Goal: Task Accomplishment & Management: Use online tool/utility

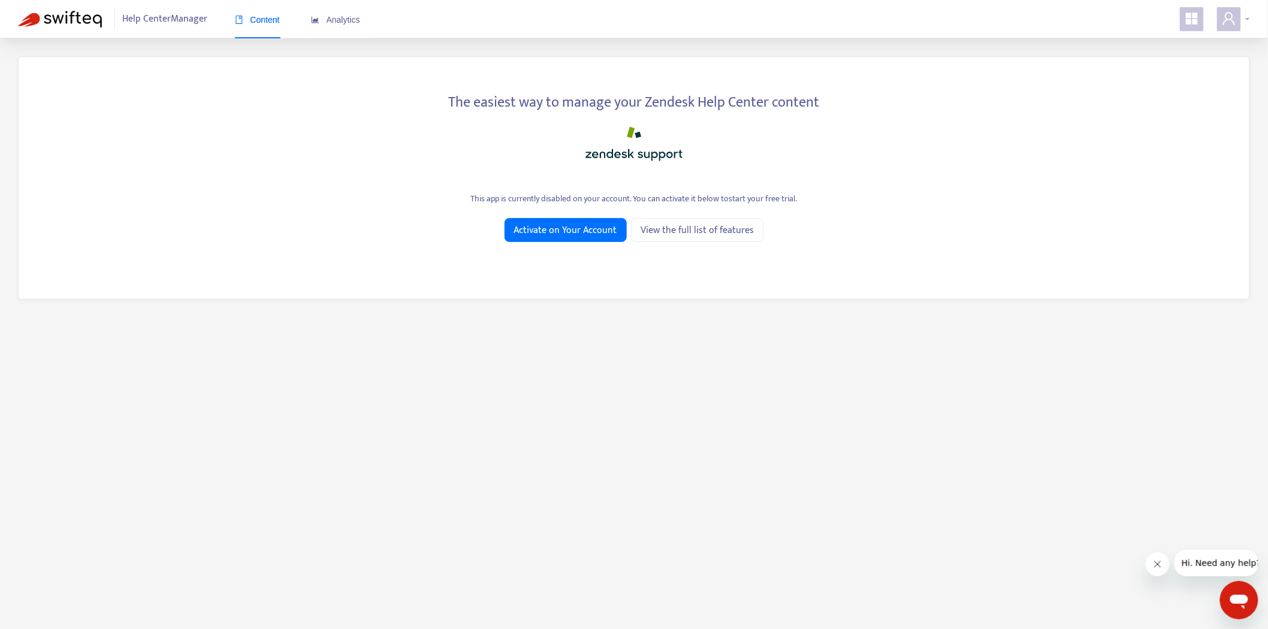
click at [1232, 22] on icon "user" at bounding box center [1229, 18] width 12 height 13
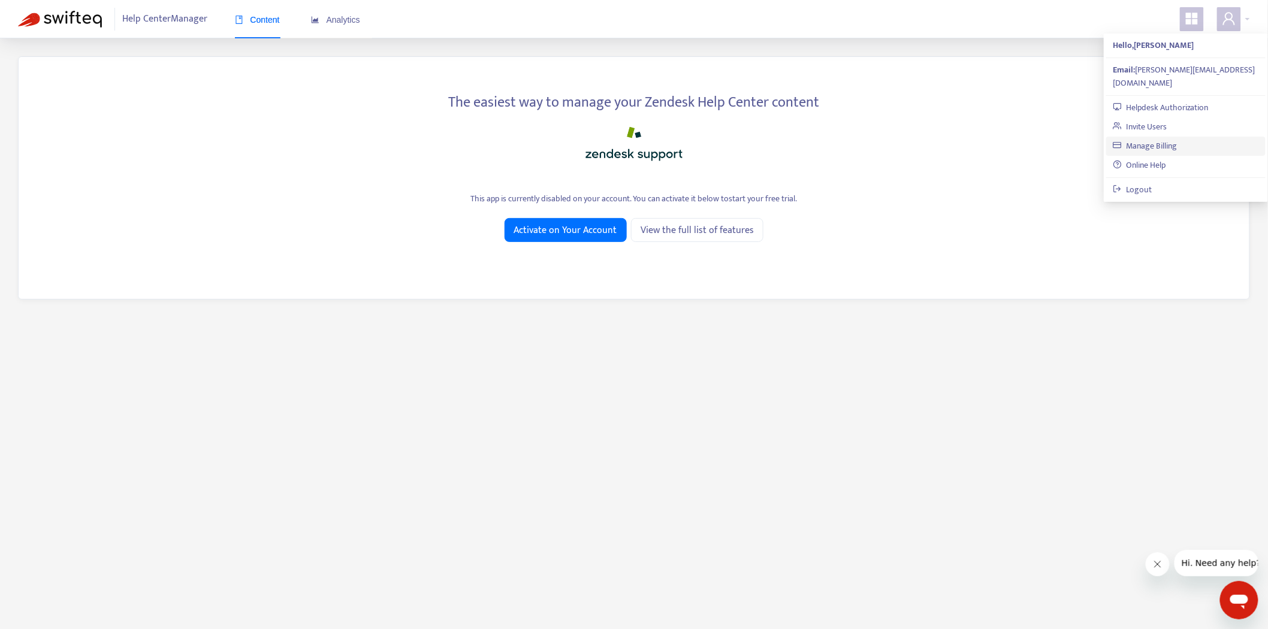
click at [1162, 139] on link "Manage Billing" at bounding box center [1145, 146] width 64 height 14
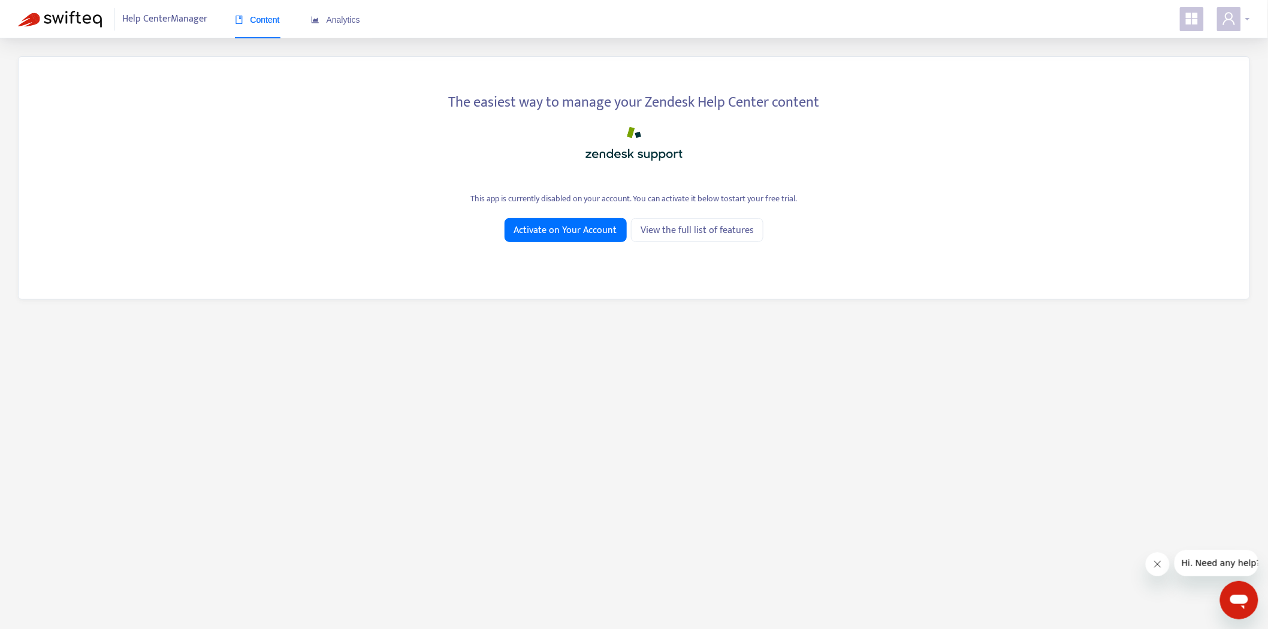
click at [1240, 23] on span at bounding box center [1229, 19] width 24 height 24
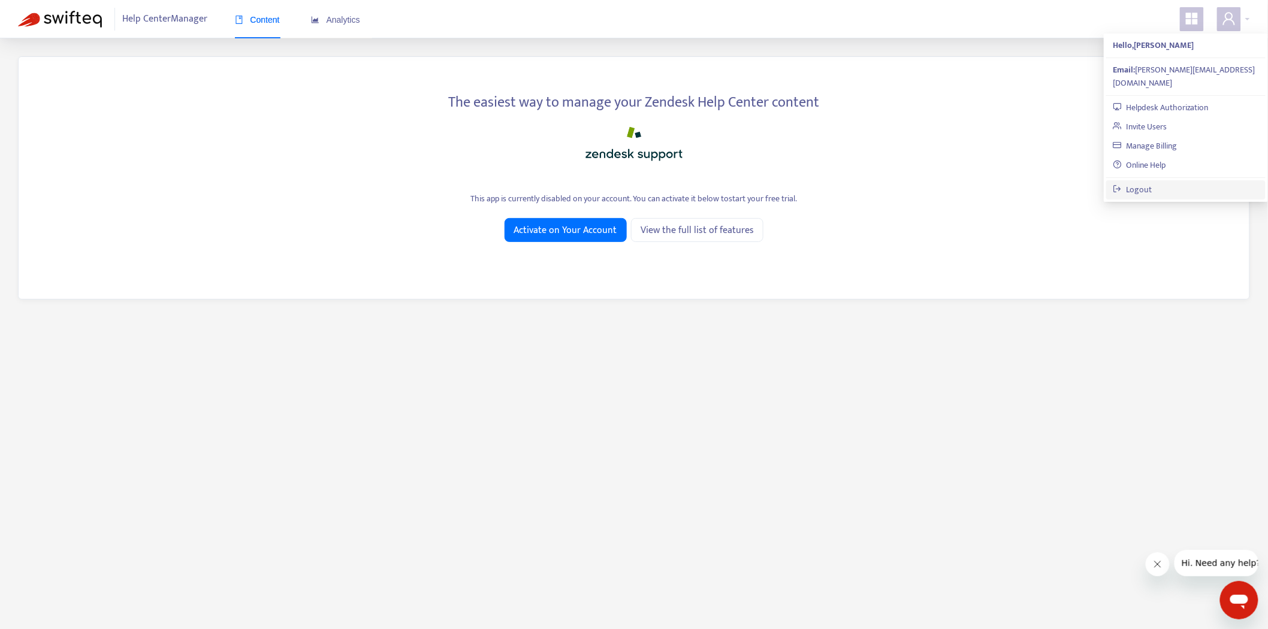
click at [1152, 183] on link "Logout" at bounding box center [1132, 190] width 39 height 14
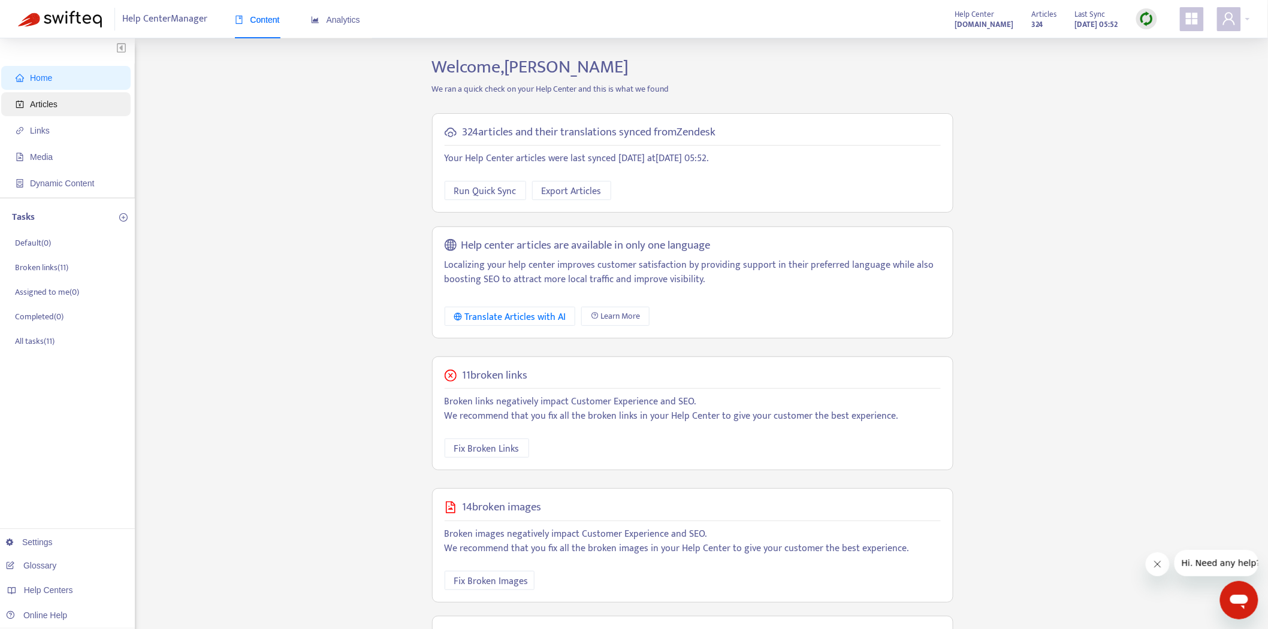
click at [63, 114] on span "Articles" at bounding box center [68, 104] width 105 height 24
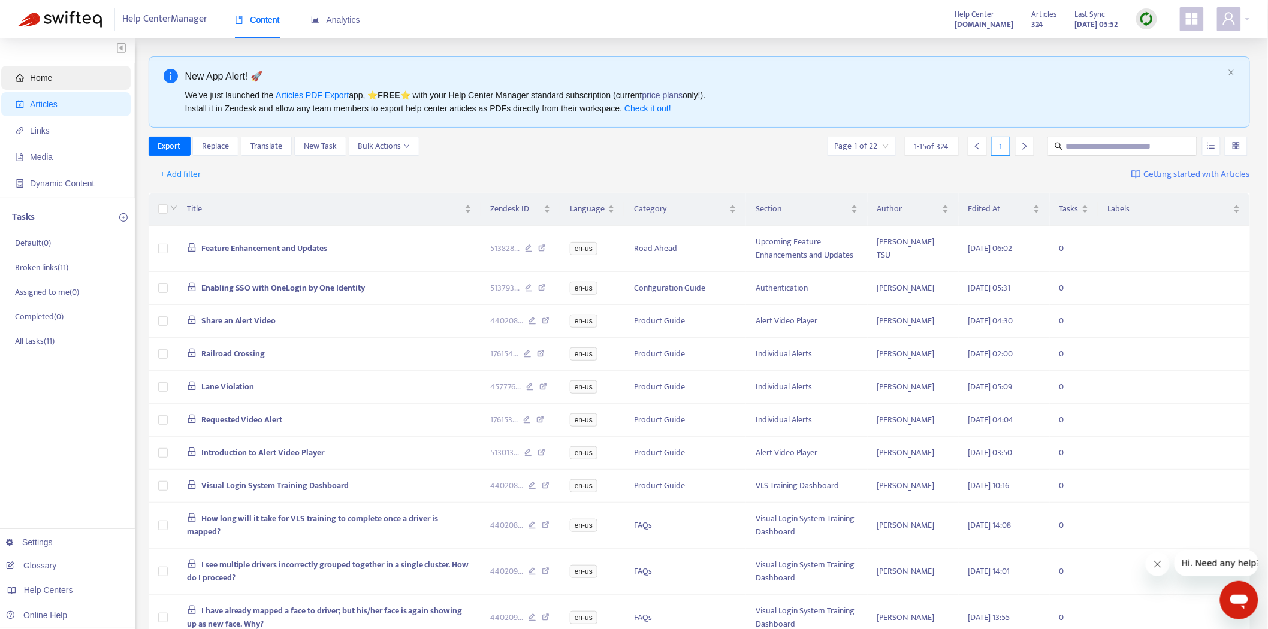
click at [87, 86] on span "Home" at bounding box center [68, 78] width 105 height 24
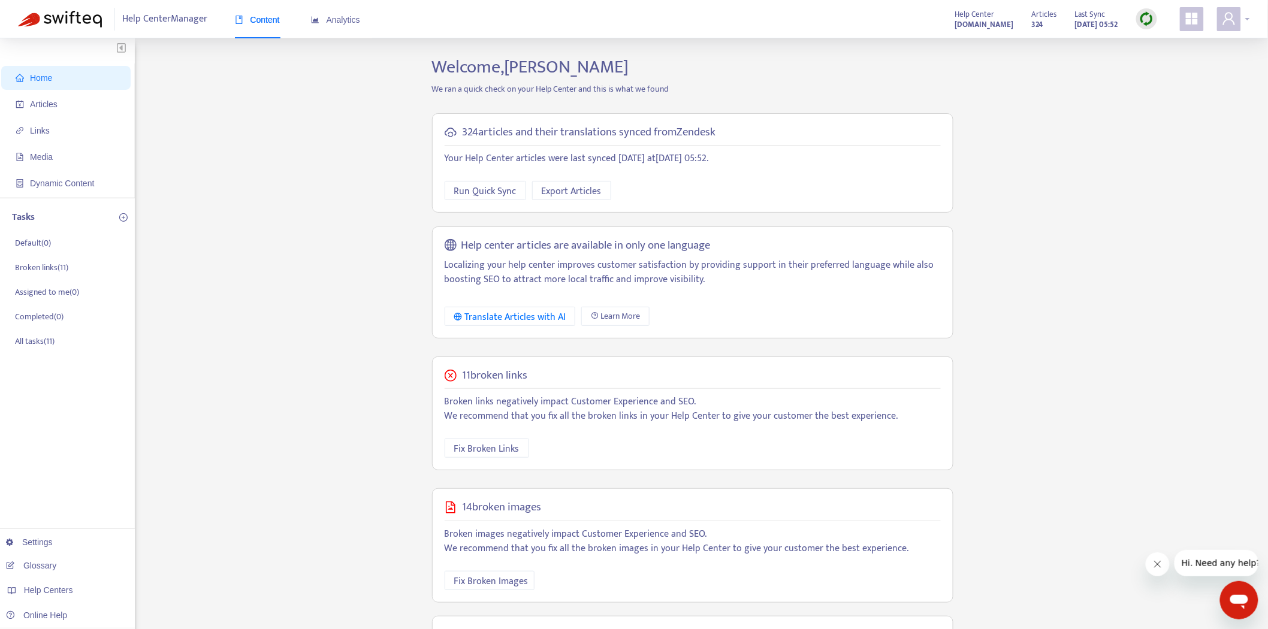
click at [1220, 22] on span at bounding box center [1229, 19] width 24 height 24
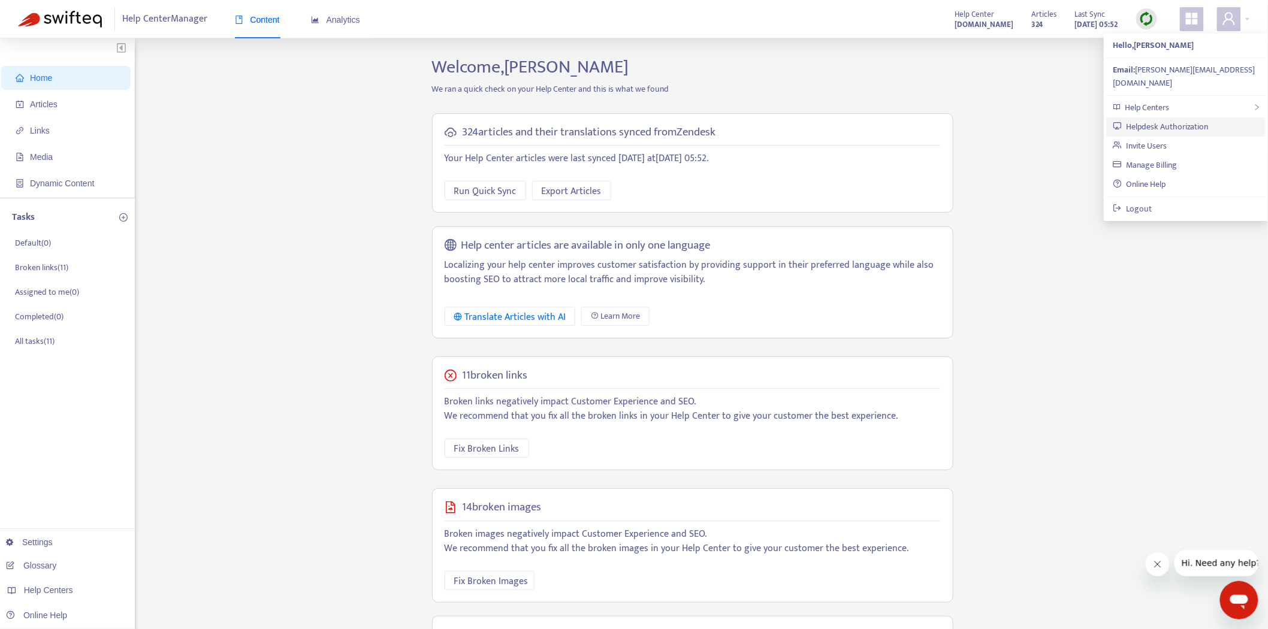
click at [1178, 120] on link "Helpdesk Authorization" at bounding box center [1161, 127] width 96 height 14
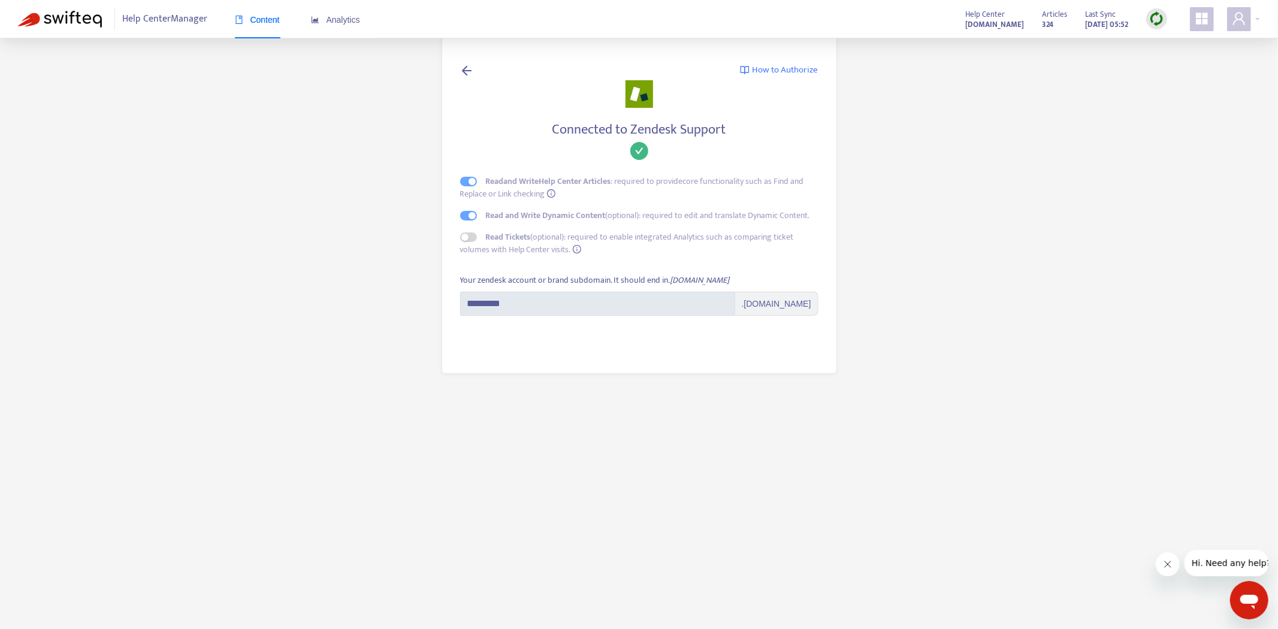
click at [909, 252] on main "How to Authorize Connected to Zendesk Support Read and Write Help Center Articl…" at bounding box center [639, 314] width 1278 height 629
